Goal: Check status: Check status

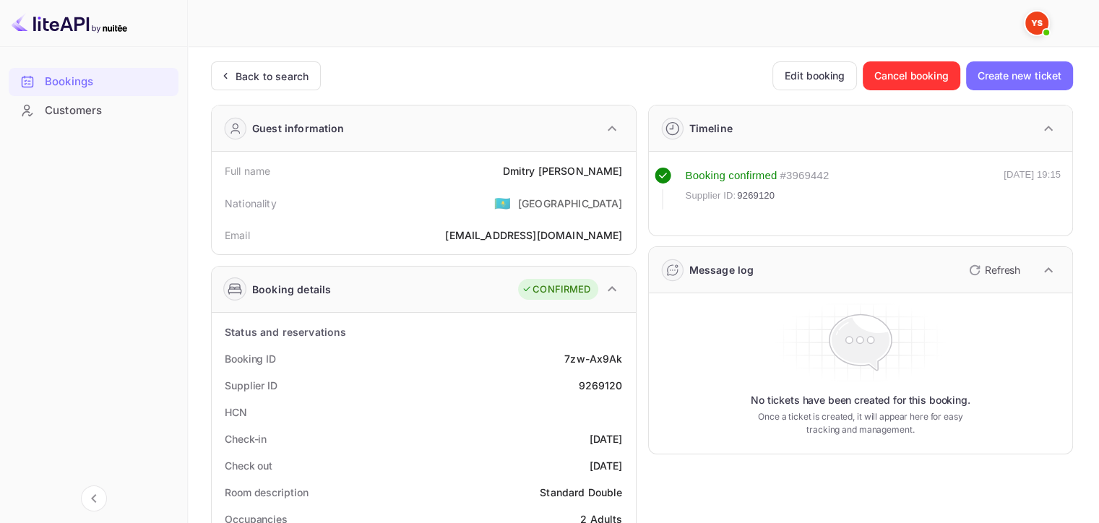
click at [284, 69] on div "Back to search" at bounding box center [272, 76] width 73 height 15
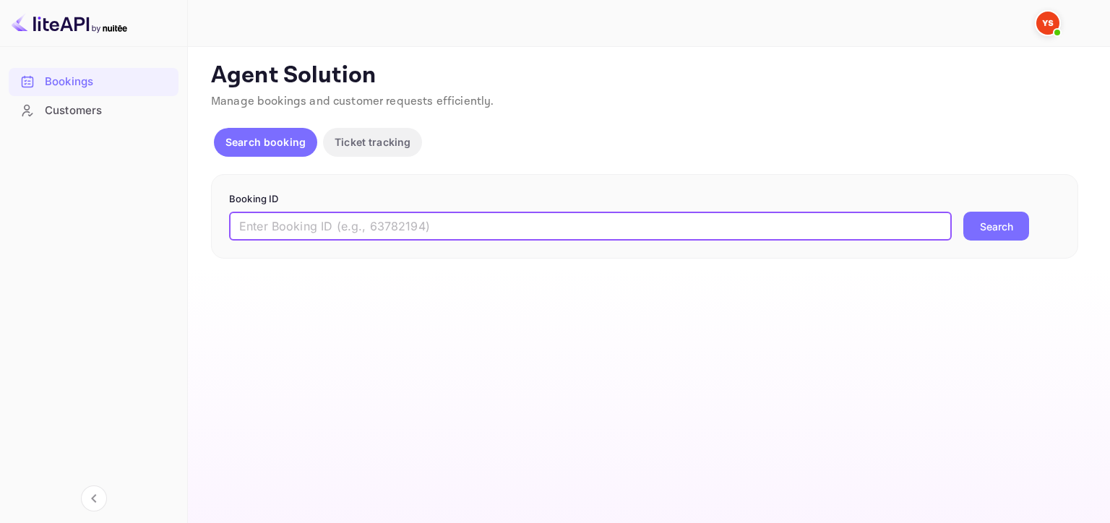
click at [376, 225] on input "text" at bounding box center [590, 226] width 723 height 29
paste input "9602305"
type input "9602305"
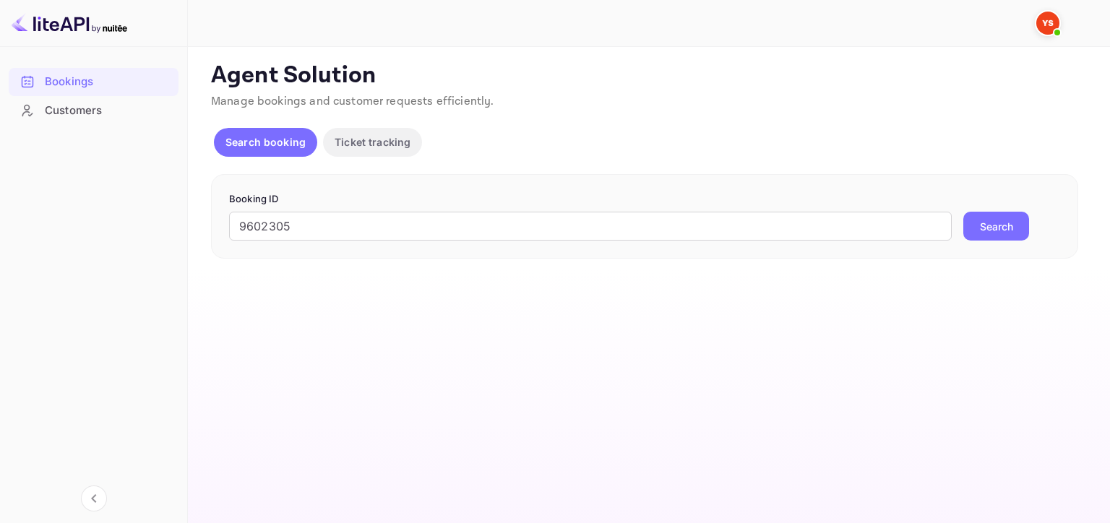
click at [983, 228] on button "Search" at bounding box center [996, 226] width 66 height 29
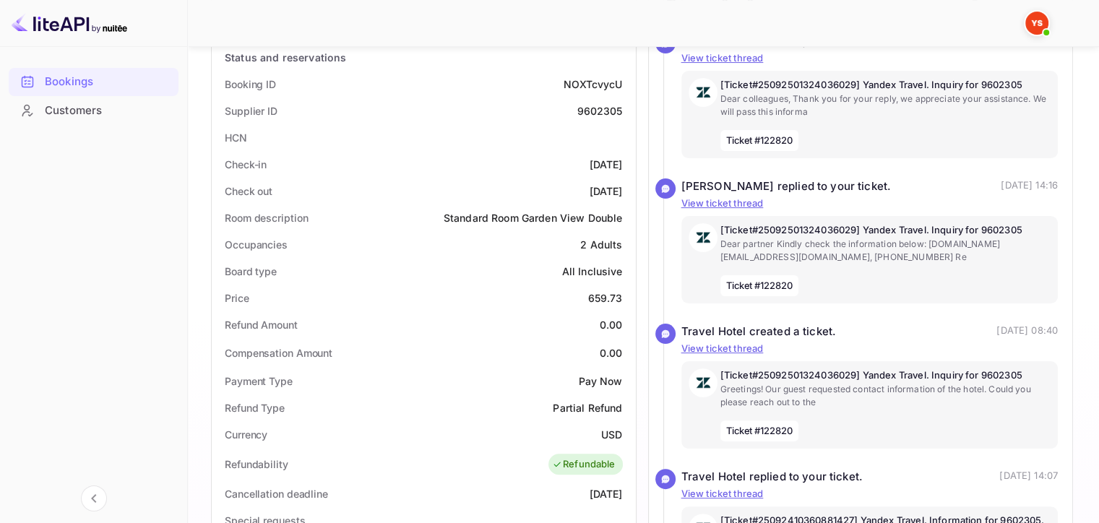
scroll to position [189, 0]
